Goal: Transaction & Acquisition: Subscribe to service/newsletter

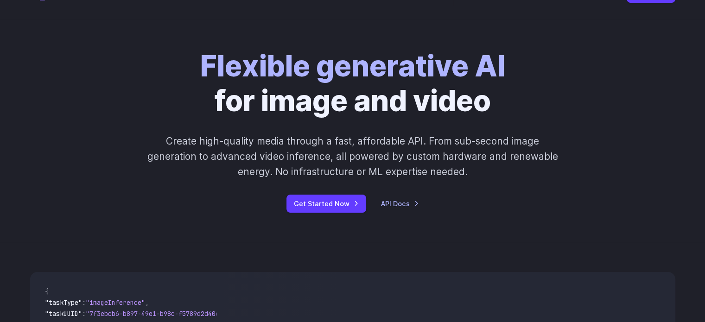
scroll to position [185, 0]
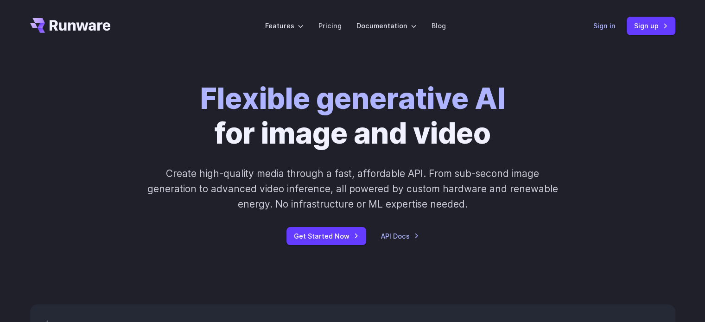
click at [608, 22] on link "Sign in" at bounding box center [604, 25] width 22 height 11
click at [354, 242] on link "Get Started Now" at bounding box center [326, 236] width 80 height 18
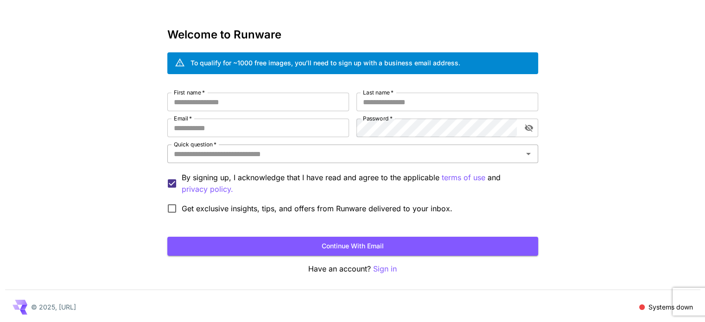
scroll to position [26, 0]
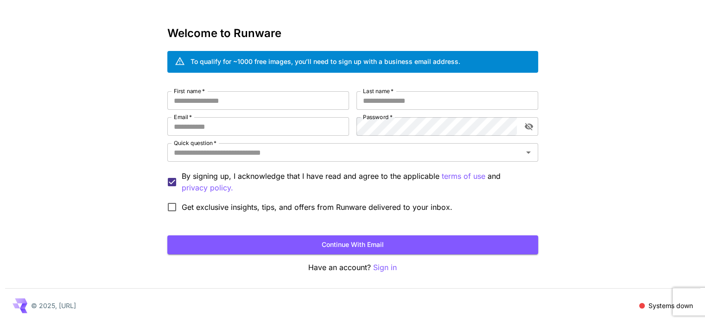
click at [305, 63] on div "To qualify for ~1000 free images, you’ll need to sign up with a business email …" at bounding box center [326, 62] width 270 height 10
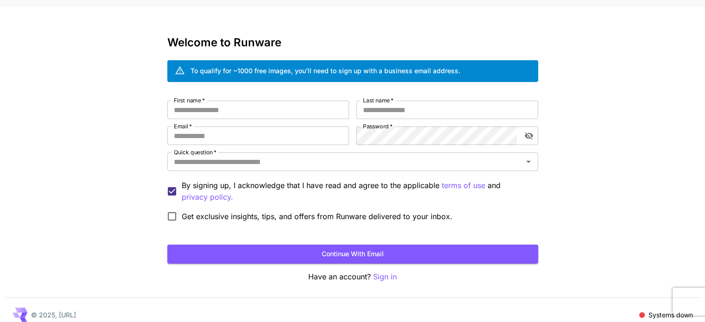
scroll to position [0, 0]
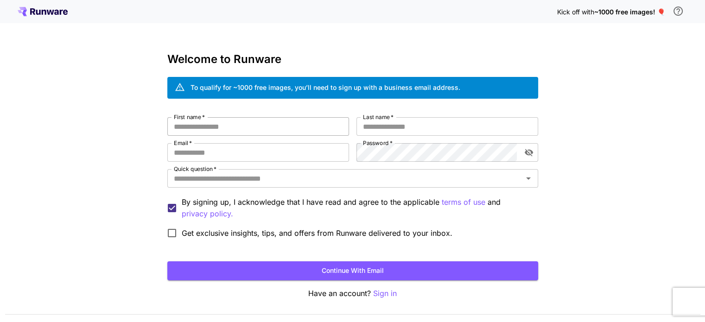
click at [213, 132] on input "First name   *" at bounding box center [258, 126] width 182 height 19
